Goal: Task Accomplishment & Management: Complete application form

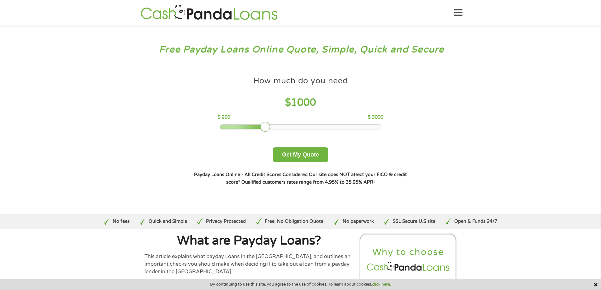
click at [239, 128] on div at bounding box center [243, 127] width 46 height 4
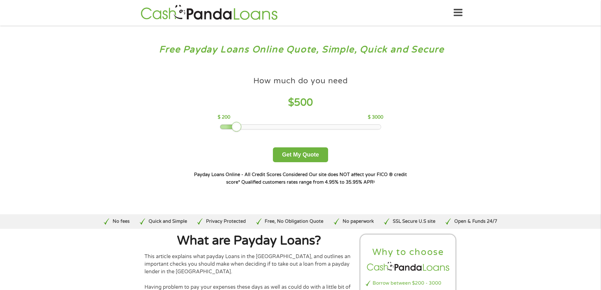
click at [228, 127] on div at bounding box center [300, 127] width 161 height 4
click at [302, 155] on button "Get My Quote" at bounding box center [300, 154] width 55 height 15
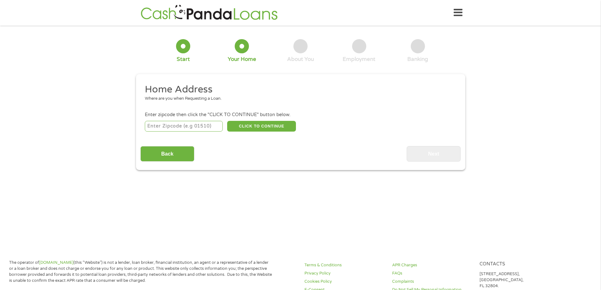
click at [180, 126] on input "number" at bounding box center [184, 126] width 78 height 11
type input "31201"
select select "[US_STATE]"
click at [256, 125] on button "CLICK TO CONTINUE" at bounding box center [261, 126] width 69 height 11
type input "31201"
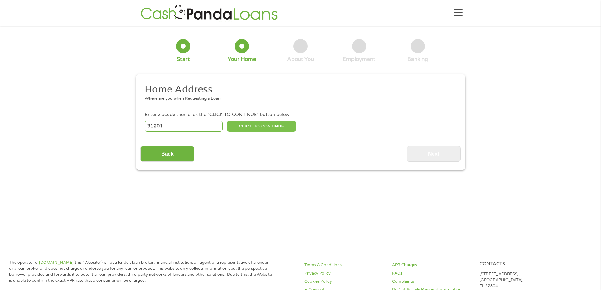
type input "Macon"
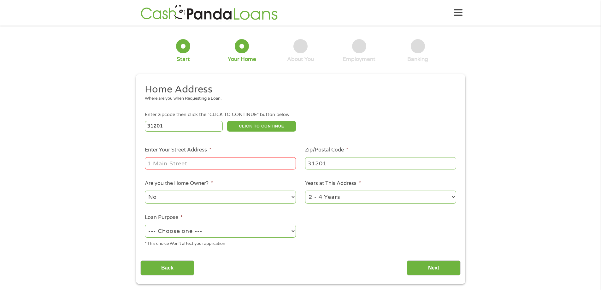
click at [221, 158] on input "Enter Your Street Address *" at bounding box center [220, 163] width 151 height 12
type input "[STREET_ADDRESS]"
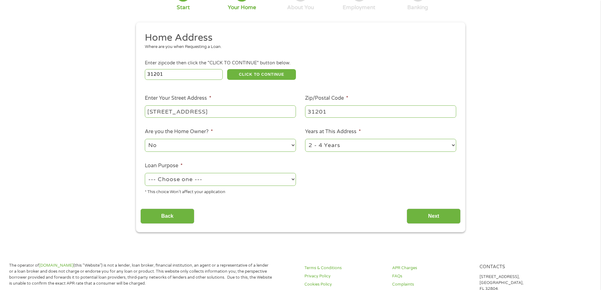
scroll to position [63, 0]
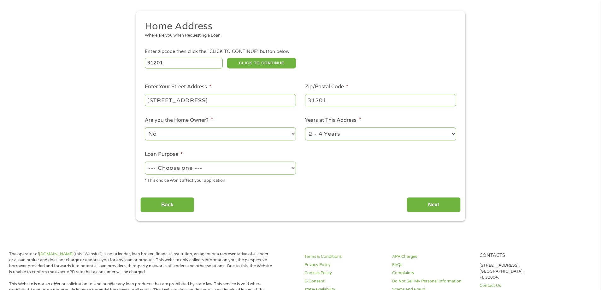
click at [249, 166] on select "--- Choose one --- Pay Bills Debt Consolidation Home Improvement Major Purchase…" at bounding box center [220, 168] width 151 height 13
select select "paybills"
click at [145, 162] on select "--- Choose one --- Pay Bills Debt Consolidation Home Improvement Major Purchase…" at bounding box center [220, 168] width 151 height 13
click at [419, 202] on input "Next" at bounding box center [434, 204] width 54 height 15
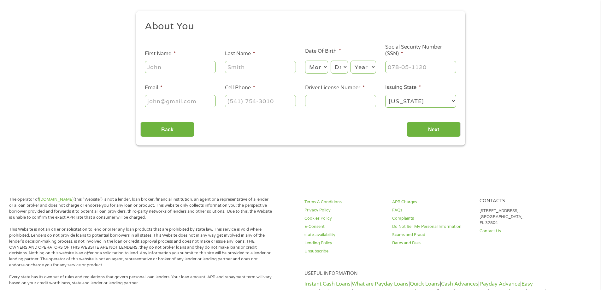
scroll to position [0, 0]
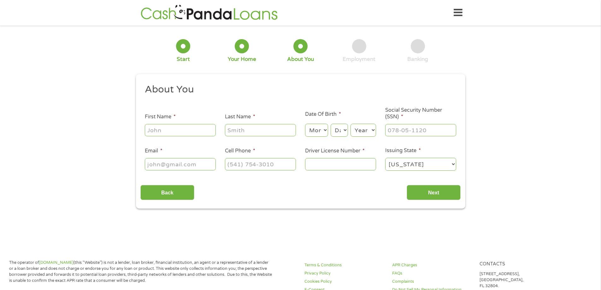
click at [160, 133] on input "First Name *" at bounding box center [180, 130] width 71 height 12
type input "[PERSON_NAME]"
type input "[EMAIL_ADDRESS][DOMAIN_NAME]"
type input "[PHONE_NUMBER]"
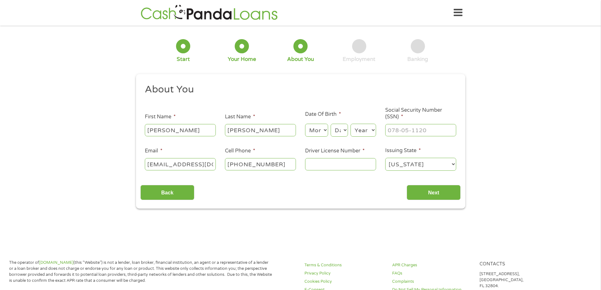
click at [334, 133] on select "Day 1 2 3 4 5 6 7 8 9 10 11 12 13 14 15 16 17 18 19 20 21 22 23 24 25 26 27 28 …" at bounding box center [339, 130] width 17 height 13
click at [305, 133] on select "Month 1 2 3 4 5 6 7 8 9 10 11 12" at bounding box center [316, 130] width 23 height 13
select select "11"
click at [305, 124] on select "Month 1 2 3 4 5 6 7 8 9 10 11 12" at bounding box center [316, 130] width 23 height 13
click at [335, 130] on select "Day 1 2 3 4 5 6 7 8 9 10 11 12 13 14 15 16 17 18 19 20 21 22 23 24 25 26 27 28 …" at bounding box center [339, 130] width 17 height 13
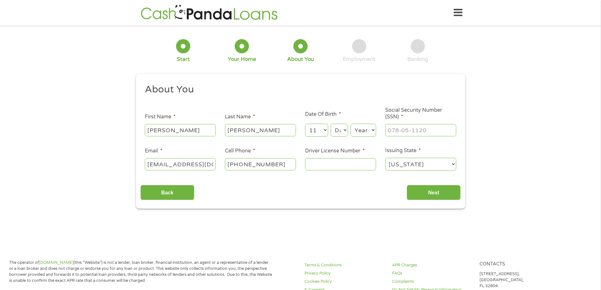
select select "6"
click at [331, 124] on select "Day 1 2 3 4 5 6 7 8 9 10 11 12 13 14 15 16 17 18 19 20 21 22 23 24 25 26 27 28 …" at bounding box center [339, 130] width 17 height 13
click at [357, 128] on select "Year [DATE] 2006 2005 2004 2003 2002 2001 2000 1999 1998 1997 1996 1995 1994 19…" at bounding box center [364, 130] width 26 height 13
select select "1992"
click at [351, 124] on select "Year [DATE] 2006 2005 2004 2003 2002 2001 2000 1999 1998 1997 1996 1995 1994 19…" at bounding box center [364, 130] width 26 height 13
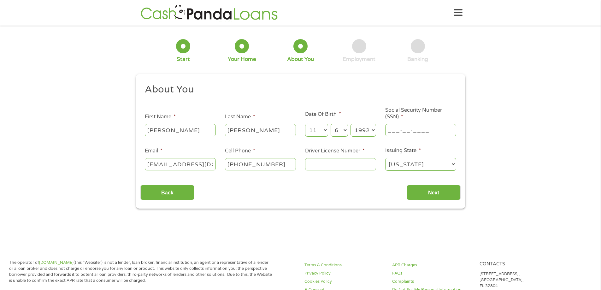
click at [401, 127] on input "___-__-____" at bounding box center [420, 130] width 71 height 12
type input "257-85-1847"
click at [351, 168] on input "Driver License Number *" at bounding box center [340, 164] width 71 height 12
type input "057571700"
click at [452, 193] on input "Next" at bounding box center [434, 192] width 54 height 15
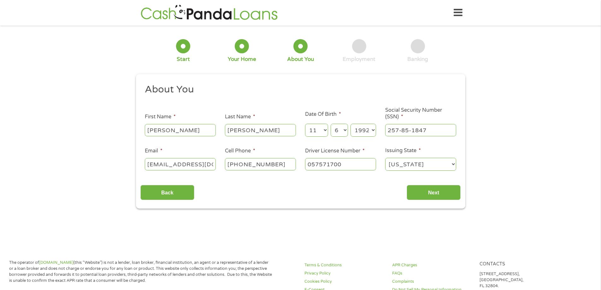
scroll to position [3, 3]
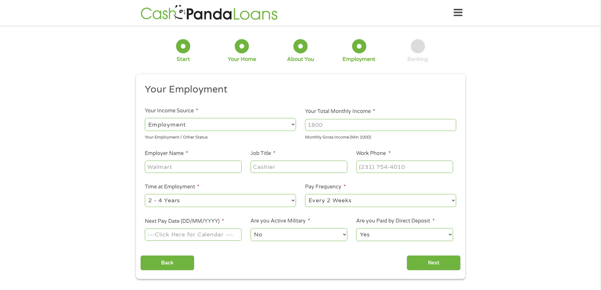
click at [220, 127] on select "--- Choose one --- Employment [DEMOGRAPHIC_DATA] Benefits" at bounding box center [220, 124] width 151 height 13
click at [356, 123] on input "Your Total Monthly Income *" at bounding box center [380, 125] width 151 height 12
click at [329, 123] on input "Your Total Monthly Income *" at bounding box center [380, 125] width 151 height 12
type input "3601"
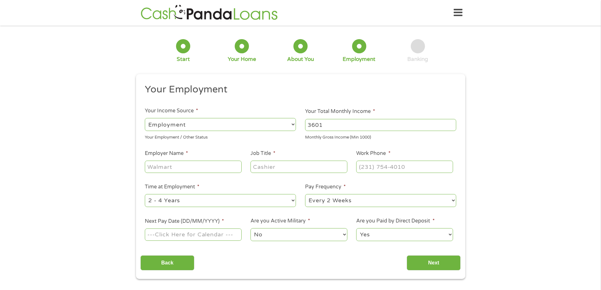
click at [173, 162] on input "Employer Name *" at bounding box center [193, 167] width 97 height 12
click at [173, 165] on input "Employer Name *" at bounding box center [193, 167] width 97 height 12
type input "[PERSON_NAME] Automotive Group"
type input "Warranty Clerk"
type input "[PHONE_NUMBER]"
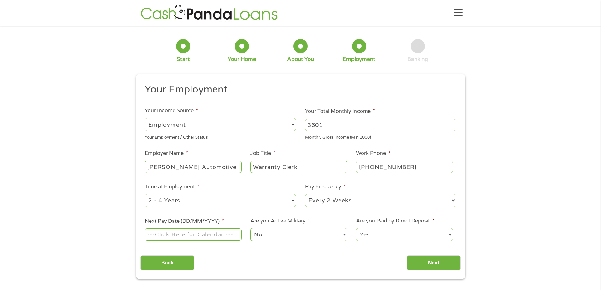
click at [171, 204] on select "--- Choose one --- 1 Year or less 1 - 2 Years 2 - 4 Years Over 4 Years" at bounding box center [220, 200] width 151 height 13
select select "60months"
click at [145, 194] on select "--- Choose one --- 1 Year or less 1 - 2 Years 2 - 4 Years Over 4 Years" at bounding box center [220, 200] width 151 height 13
click at [189, 236] on input "Next Pay Date (DD/MM/YYYY) *" at bounding box center [193, 234] width 97 height 12
type input "[DATE]"
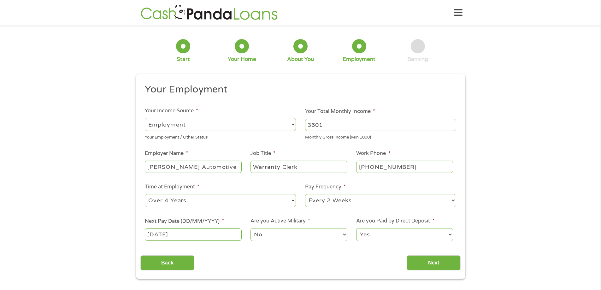
click at [276, 236] on select "No Yes" at bounding box center [299, 234] width 97 height 13
click at [251, 228] on select "No Yes" at bounding box center [299, 234] width 97 height 13
click at [458, 266] on input "Next" at bounding box center [434, 262] width 54 height 15
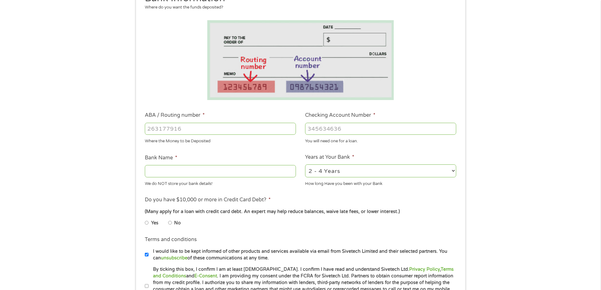
scroll to position [95, 0]
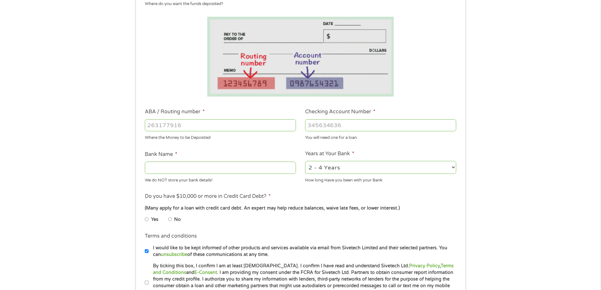
click at [229, 126] on input "ABA / Routing number *" at bounding box center [220, 125] width 151 height 12
type input "271070801"
type input "CITIBANK FEDERAL SAVINGS BANK"
type input "271070801"
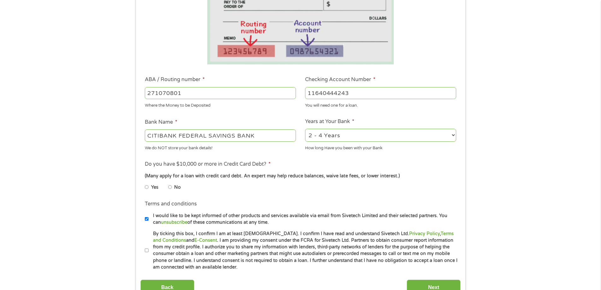
scroll to position [158, 0]
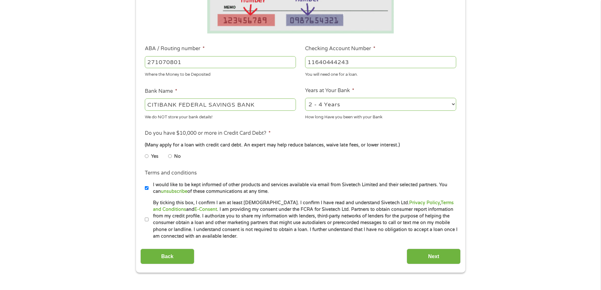
type input "11640444243"
click at [341, 108] on select "2 - 4 Years 6 - 12 Months 1 - 2 Years Over 4 Years" at bounding box center [380, 104] width 151 height 13
select select "12months"
click at [305, 98] on select "2 - 4 Years 6 - 12 Months 1 - 2 Years Over 4 Years" at bounding box center [380, 104] width 151 height 13
click at [171, 156] on input "No" at bounding box center [170, 156] width 4 height 10
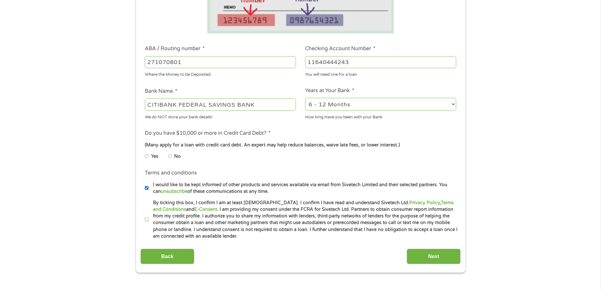
radio input "true"
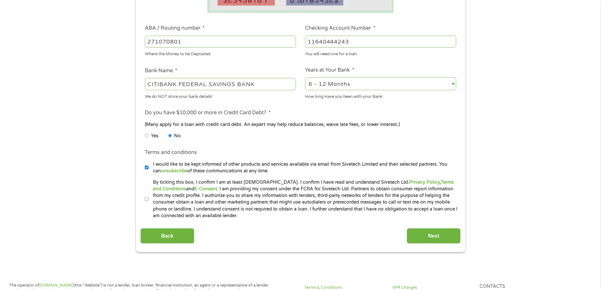
scroll to position [189, 0]
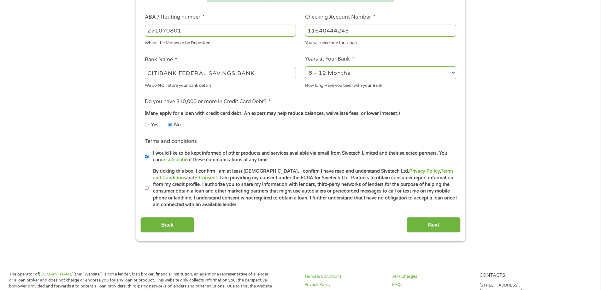
click at [146, 158] on input "I would like to be kept informed of other products and services available via e…" at bounding box center [147, 156] width 4 height 10
checkbox input "false"
click at [149, 188] on label "By ticking this box, I confirm I am at least [DEMOGRAPHIC_DATA]. I confirm I ha…" at bounding box center [304, 188] width 310 height 40
click at [149, 188] on input "By ticking this box, I confirm I am at least [DEMOGRAPHIC_DATA]. I confirm I ha…" at bounding box center [147, 188] width 4 height 10
checkbox input "true"
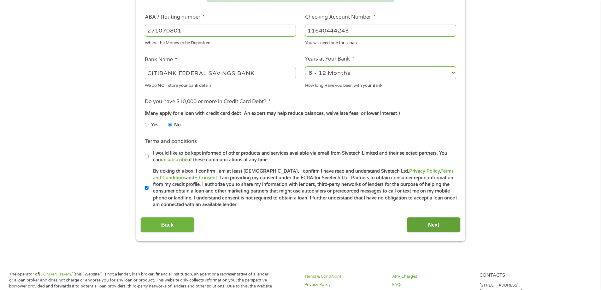
click at [430, 224] on input "Next" at bounding box center [434, 224] width 54 height 15
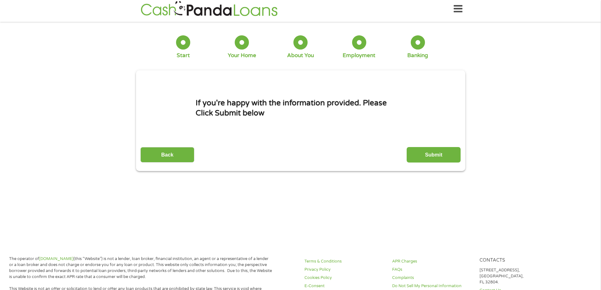
scroll to position [0, 0]
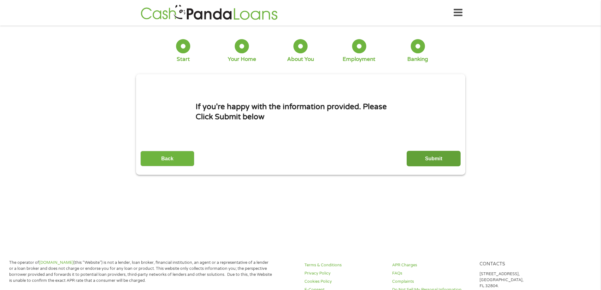
click at [421, 159] on input "Submit" at bounding box center [434, 158] width 54 height 15
